Goal: Task Accomplishment & Management: Use online tool/utility

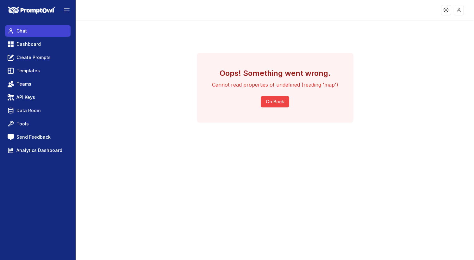
click at [22, 31] on span "Chat" at bounding box center [21, 31] width 10 height 6
click at [259, 43] on div "Oops! Something went wrong. Cannot read properties of undefined (reading 'map')…" at bounding box center [275, 88] width 378 height 130
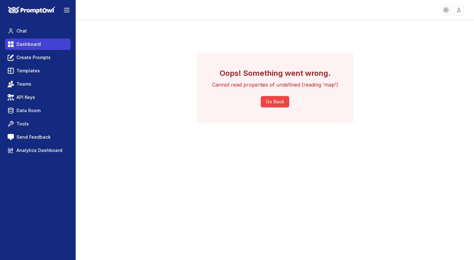
click at [21, 43] on span "Dashboard" at bounding box center [28, 44] width 24 height 6
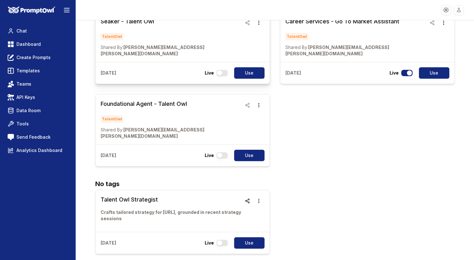
scroll to position [60, 0]
